Goal: Task Accomplishment & Management: Manage account settings

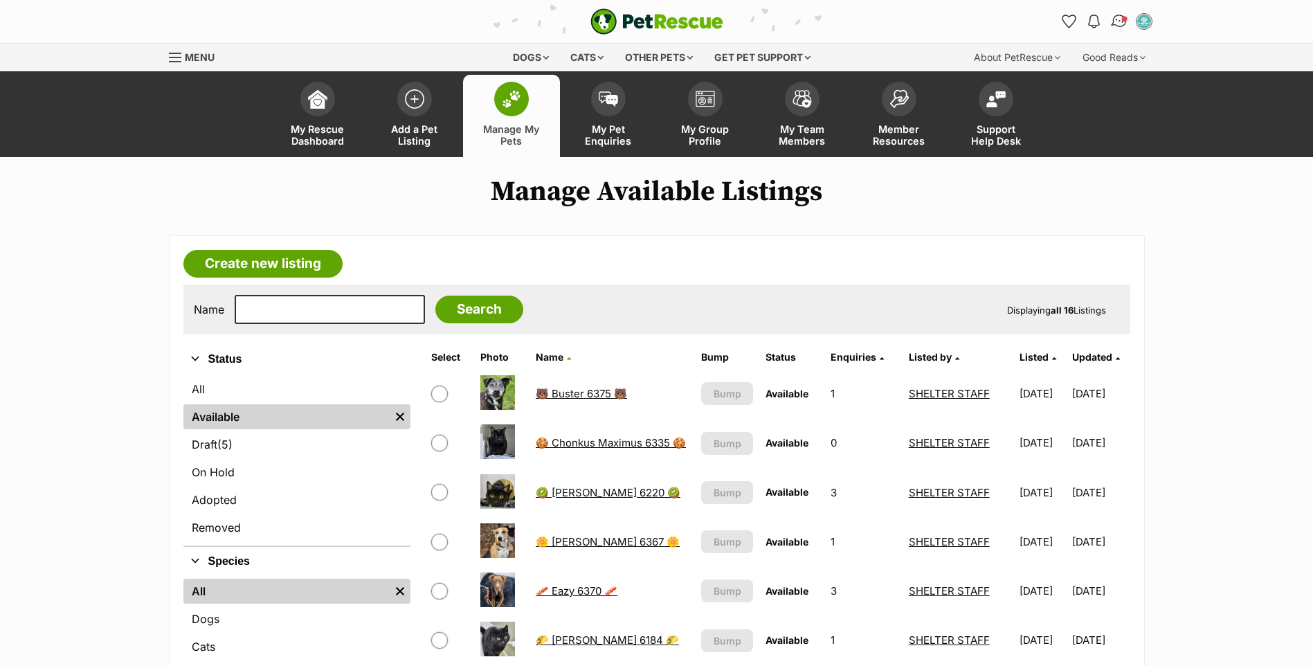
click at [1119, 22] on img "Conversations" at bounding box center [1119, 21] width 19 height 18
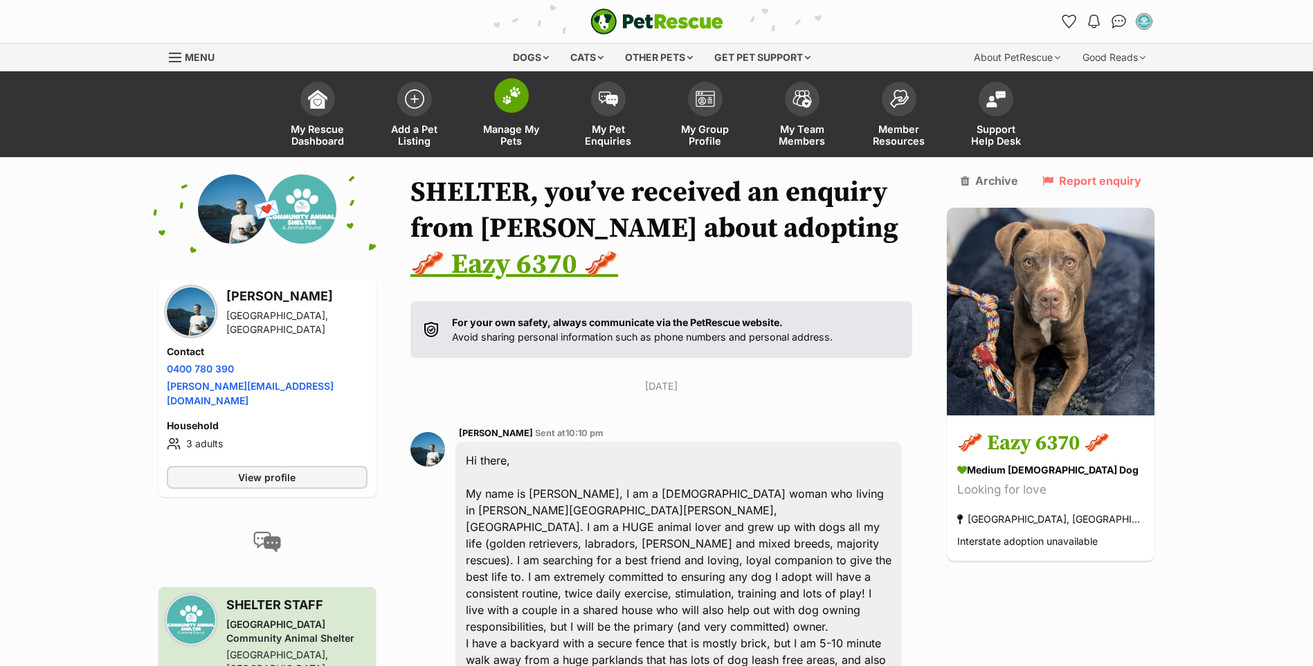
click at [510, 123] on span "Manage My Pets" at bounding box center [511, 135] width 62 height 24
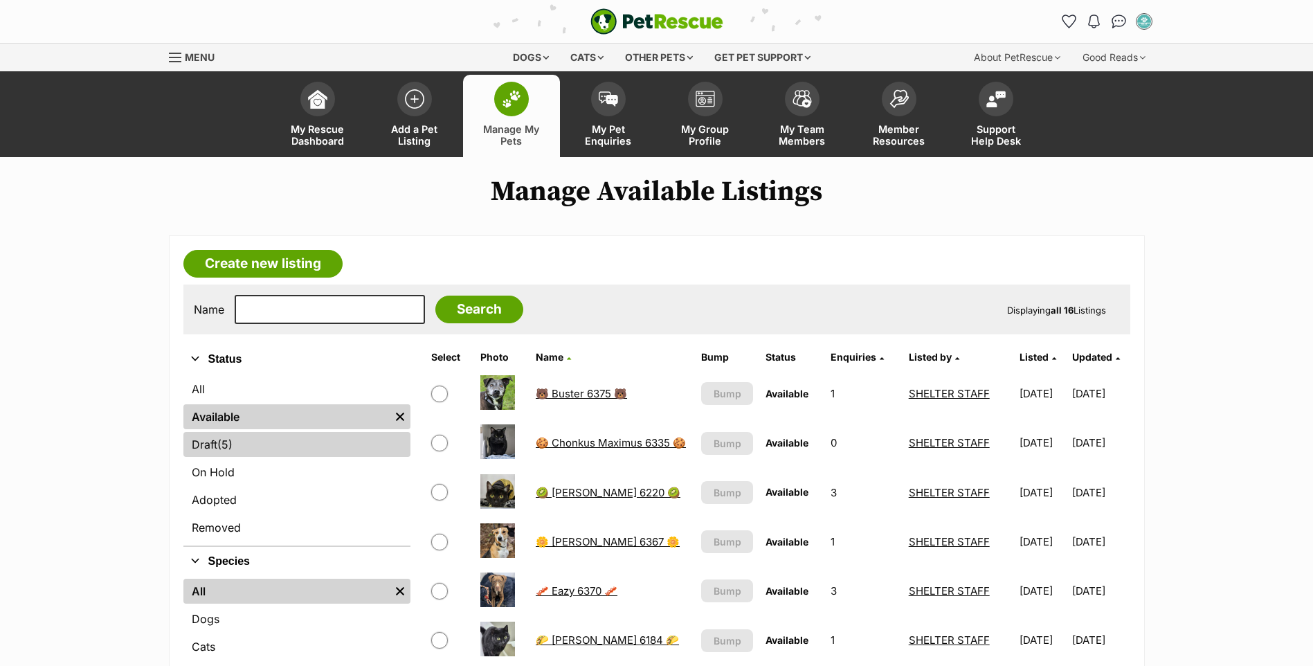
click at [268, 453] on link "Draft (5) Items" at bounding box center [296, 444] width 227 height 25
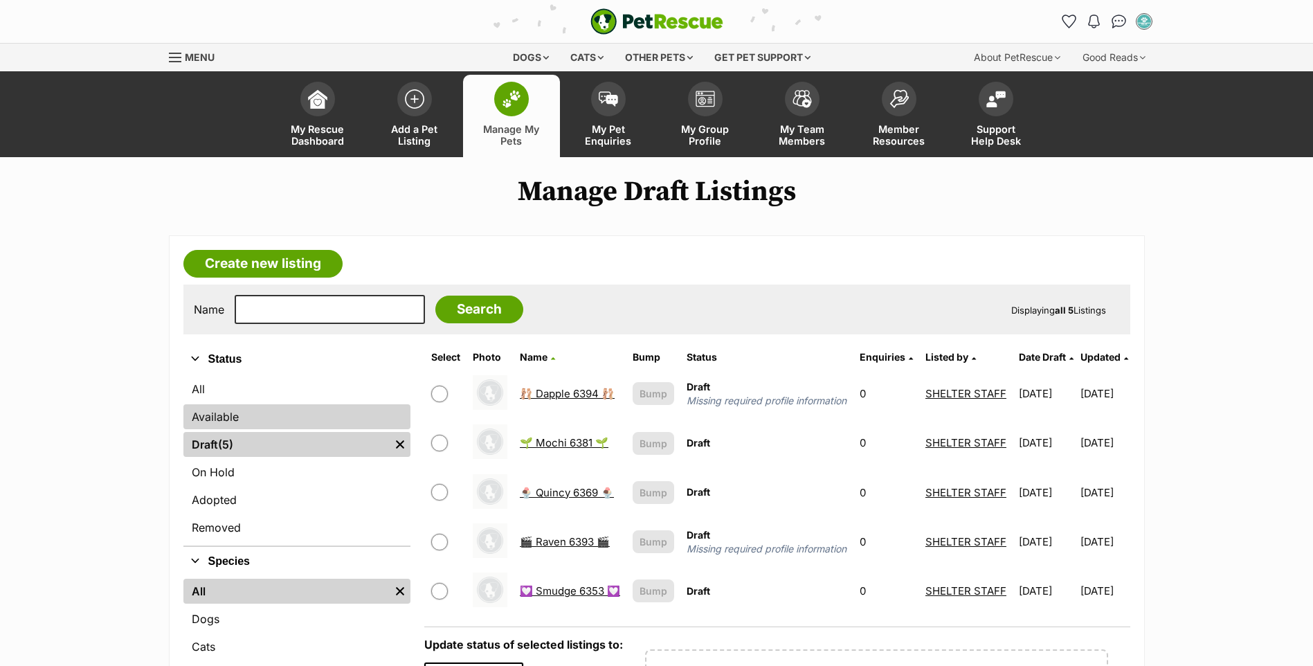
click at [273, 424] on link "Available" at bounding box center [296, 416] width 227 height 25
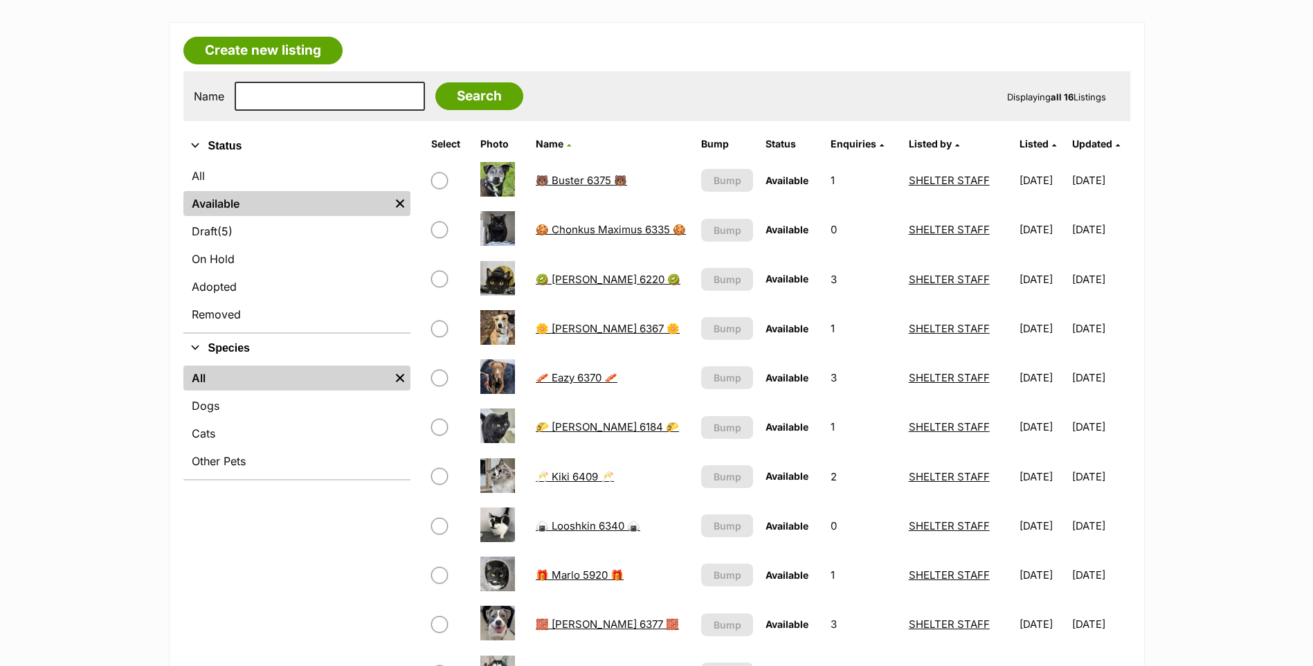
scroll to position [208, 0]
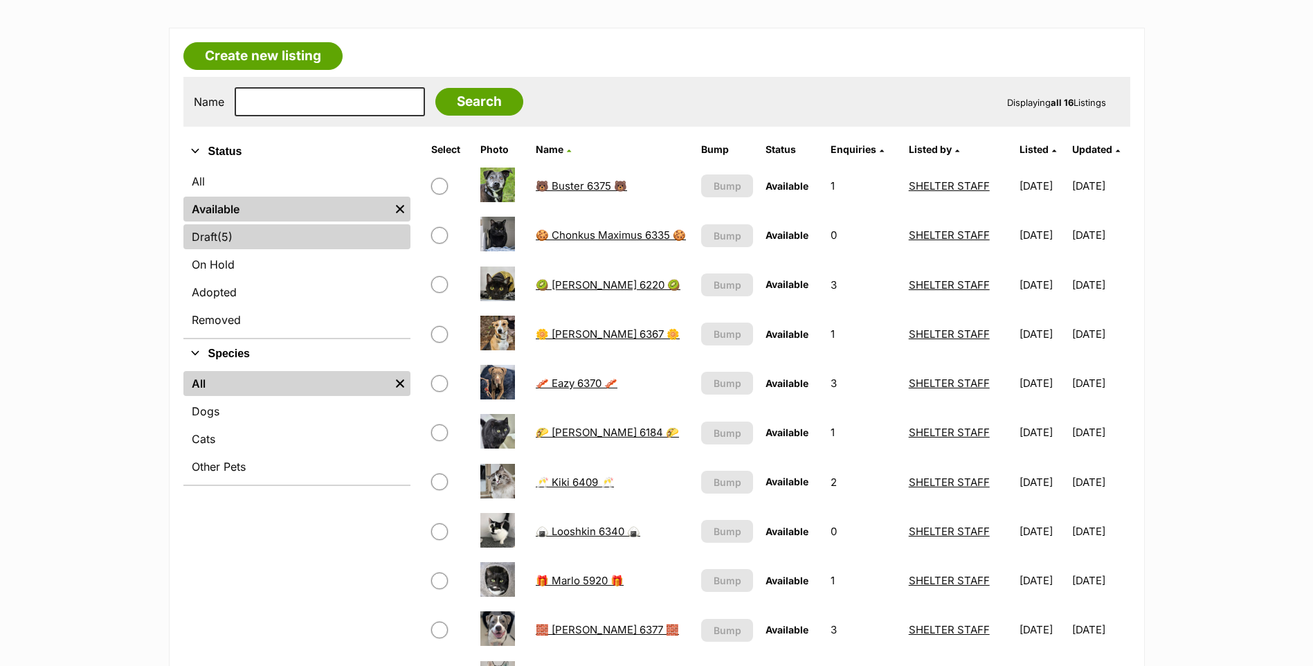
click at [322, 226] on link "Draft (5) Items" at bounding box center [296, 236] width 227 height 25
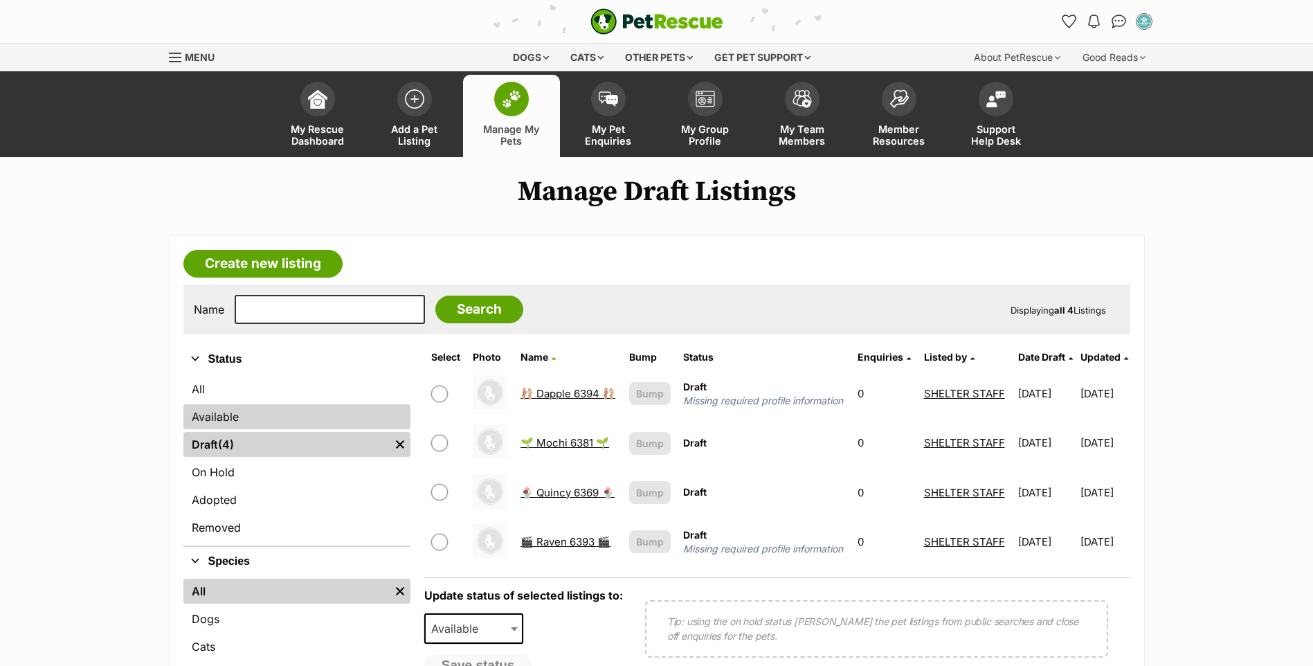
click at [298, 423] on link "Available" at bounding box center [296, 416] width 227 height 25
click at [291, 422] on link "Available" at bounding box center [296, 416] width 227 height 25
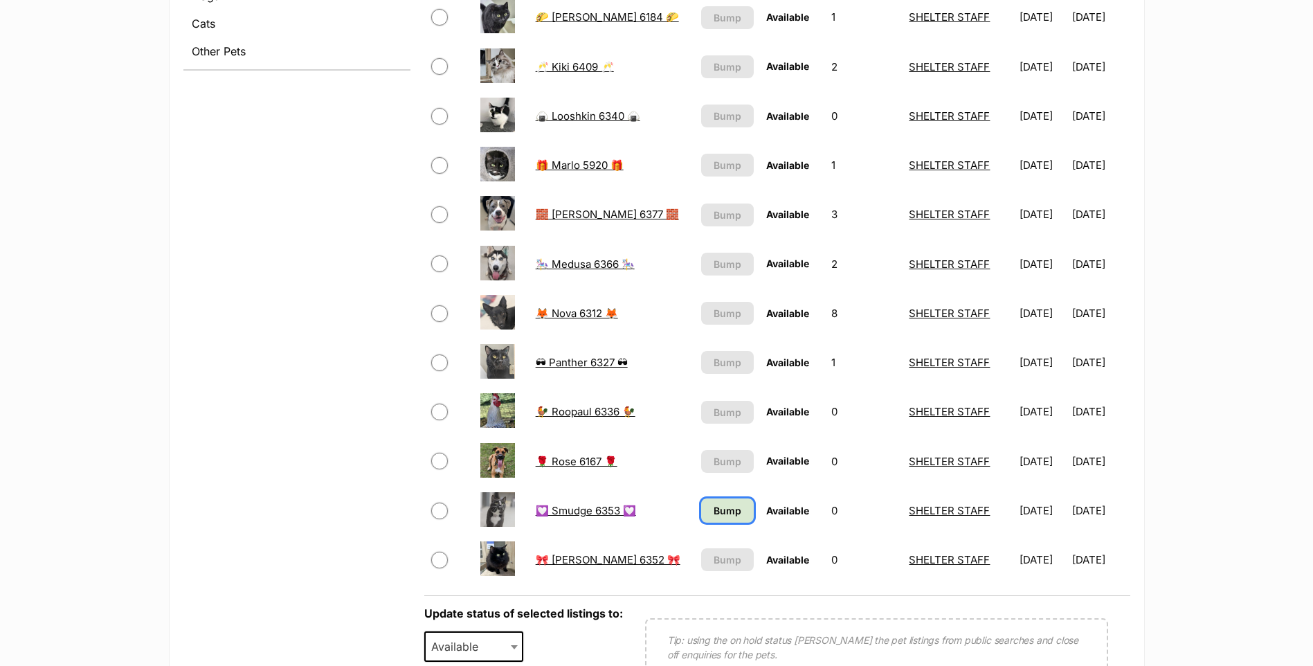
click at [717, 505] on span "Bump" at bounding box center [728, 510] width 28 height 15
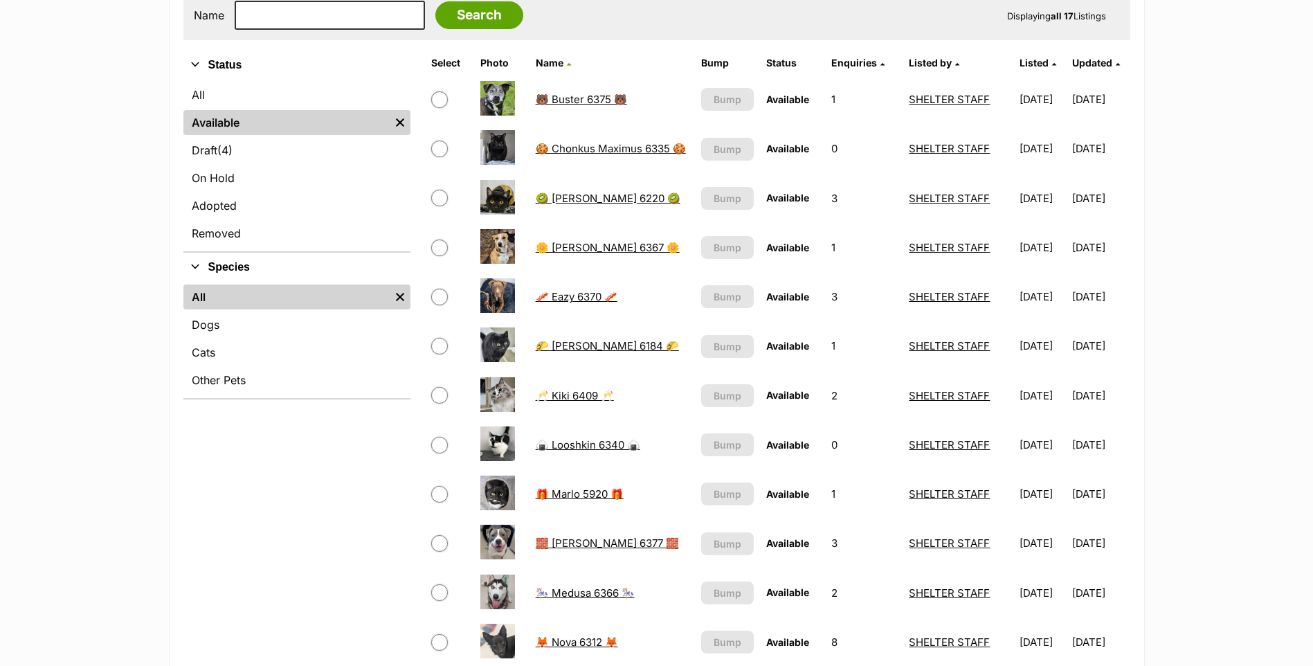
scroll to position [277, 0]
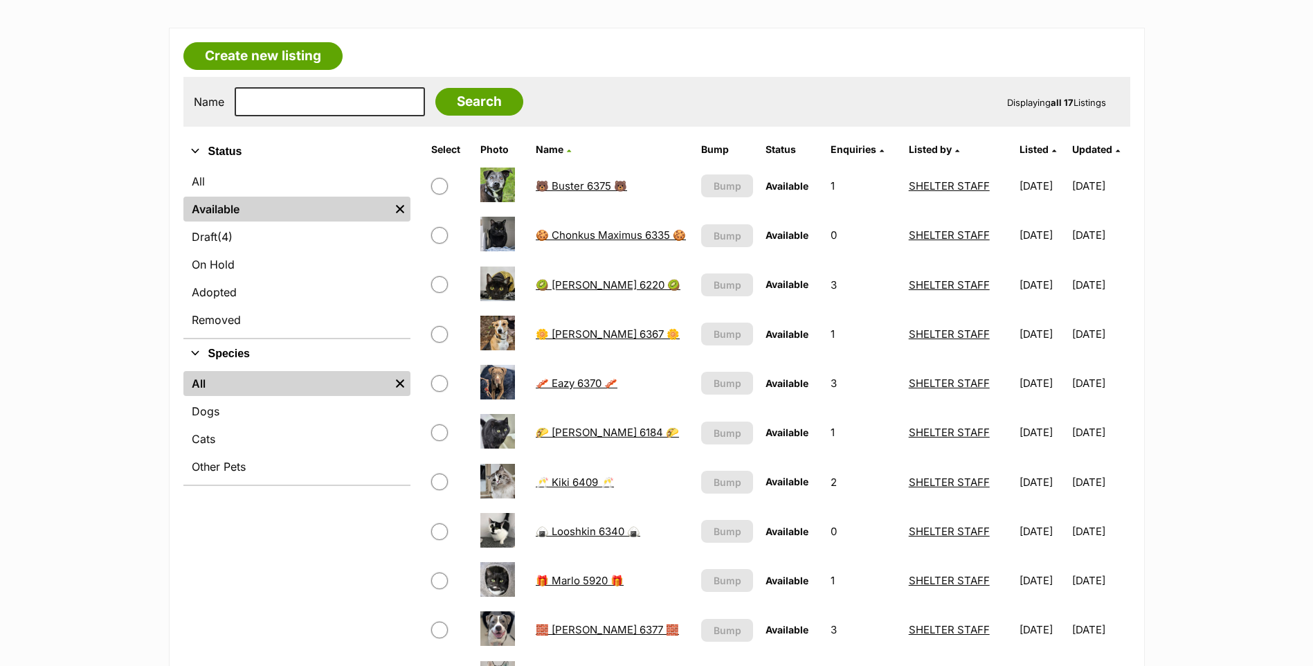
scroll to position [277, 0]
